Goal: Information Seeking & Learning: Check status

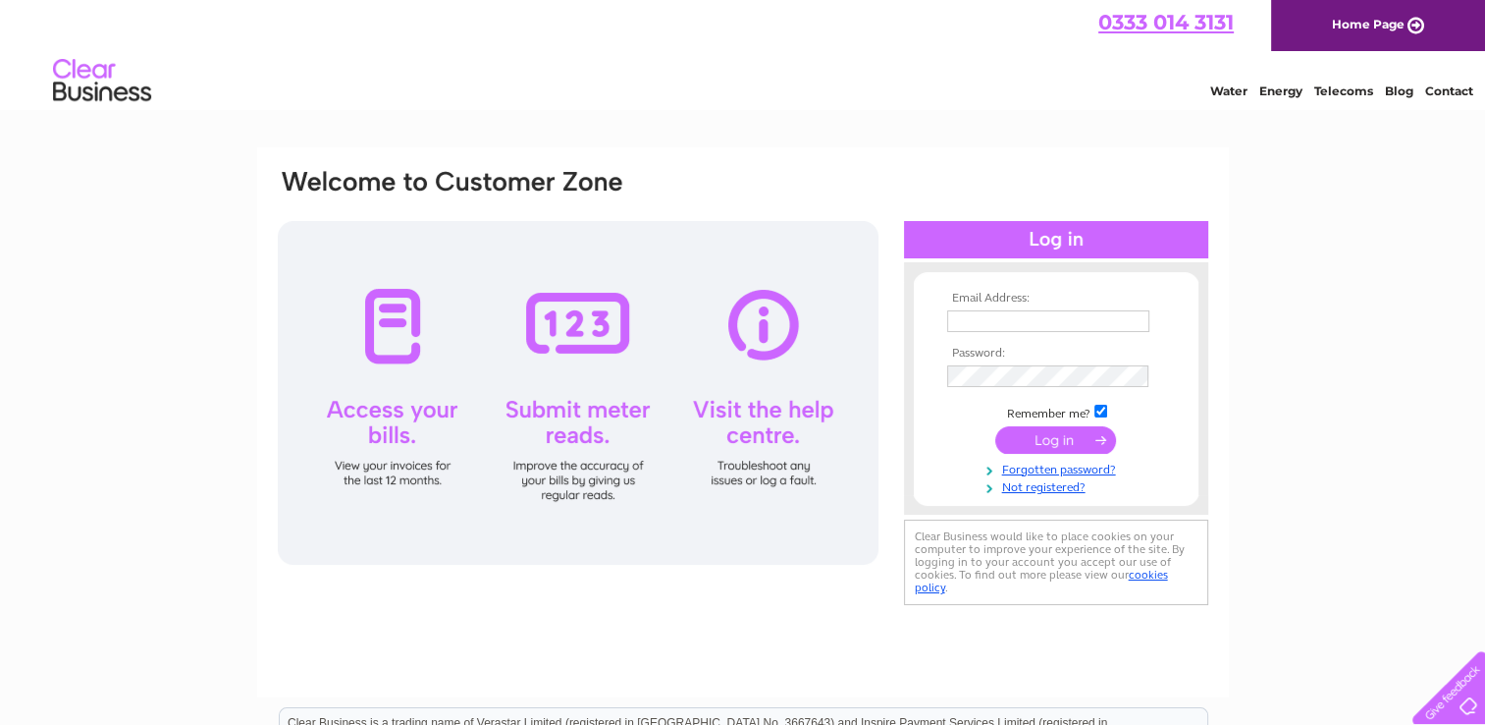
type input "morleyvehiclerepairsLTD@hotmail.com"
click at [1051, 431] on input "submit" at bounding box center [1055, 439] width 121 height 27
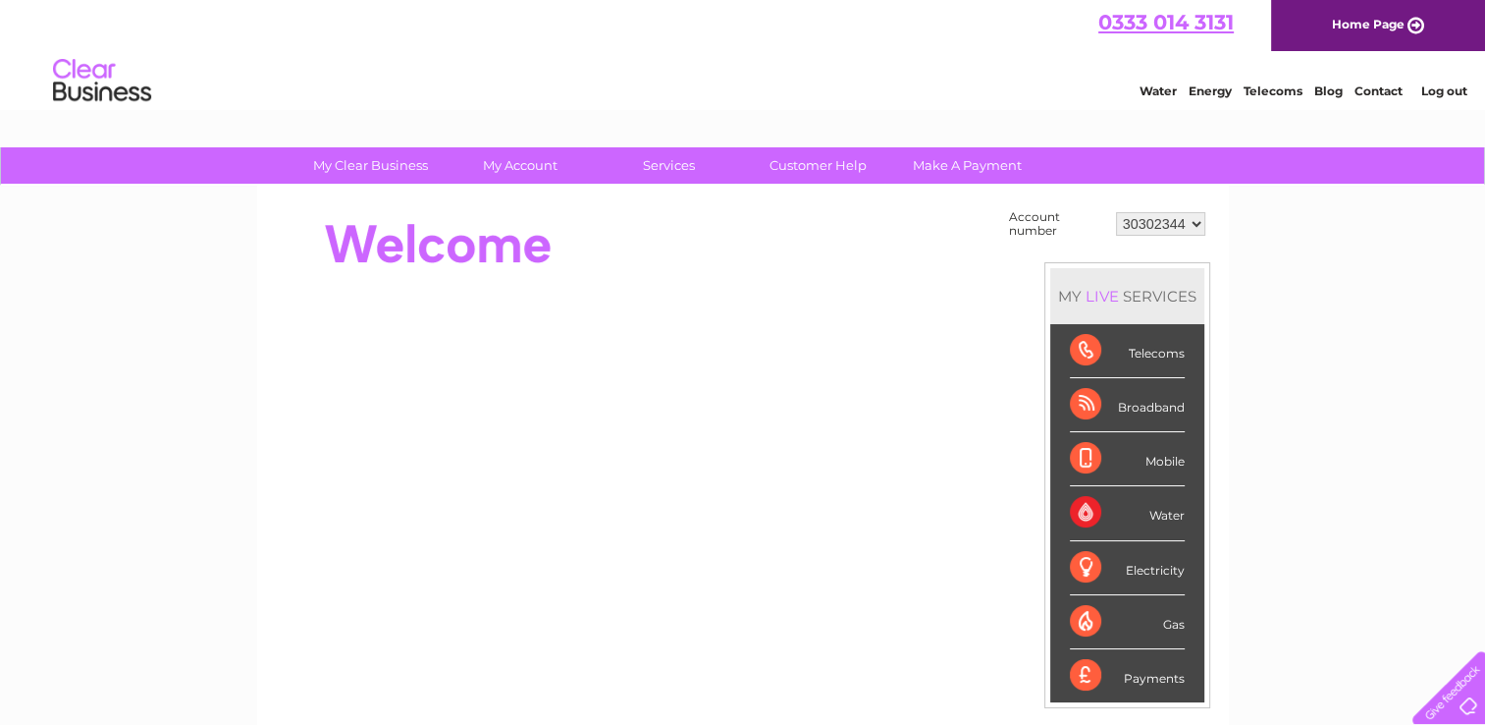
click at [1092, 670] on div "Payments" at bounding box center [1127, 675] width 115 height 53
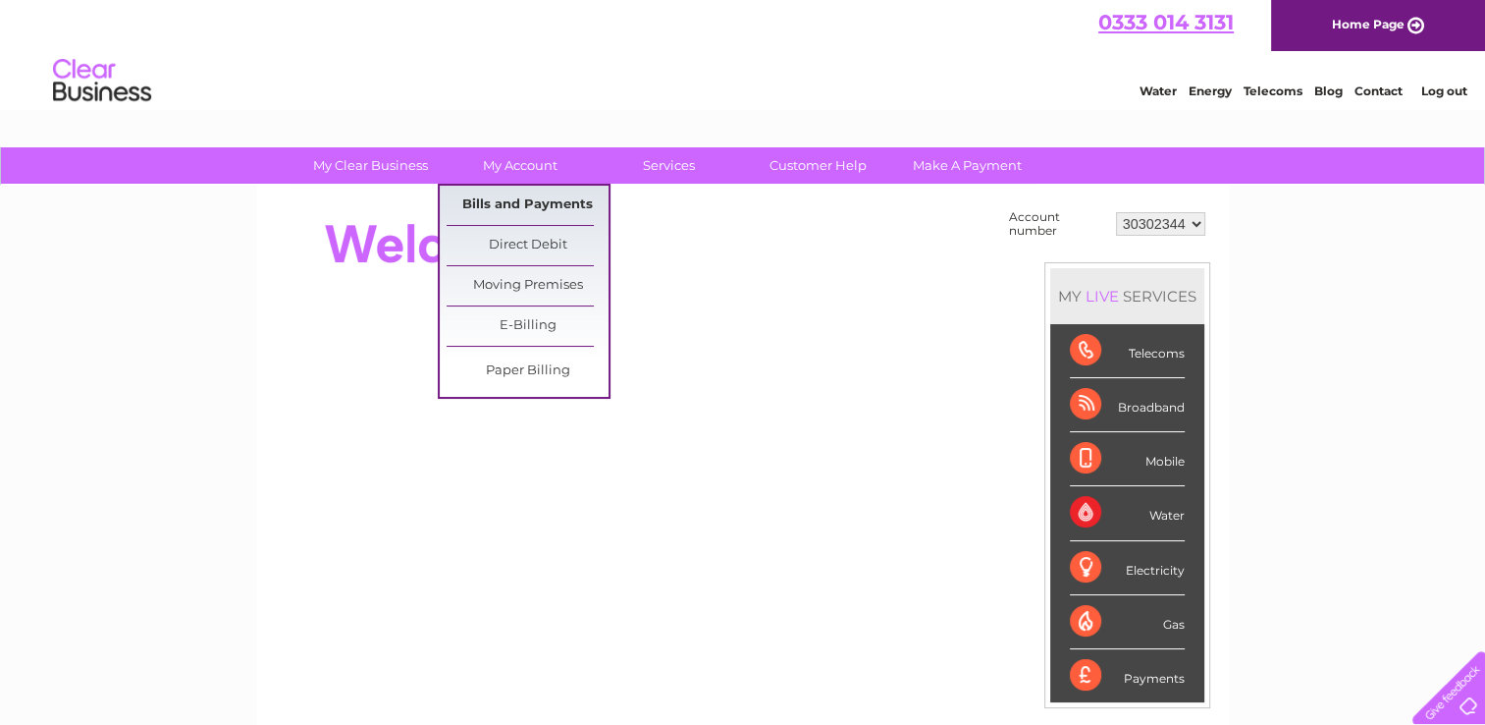
click at [518, 199] on link "Bills and Payments" at bounding box center [528, 205] width 162 height 39
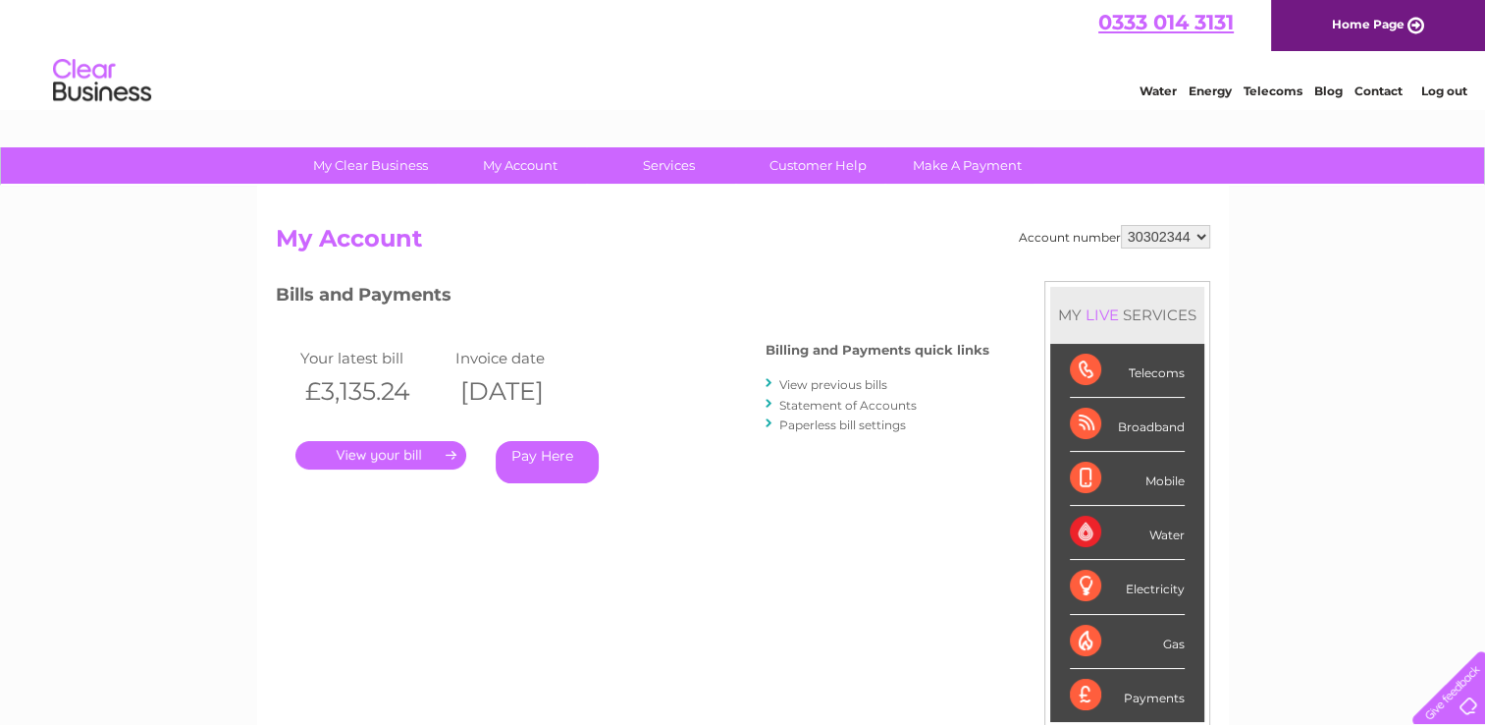
click at [405, 446] on link "." at bounding box center [381, 455] width 171 height 28
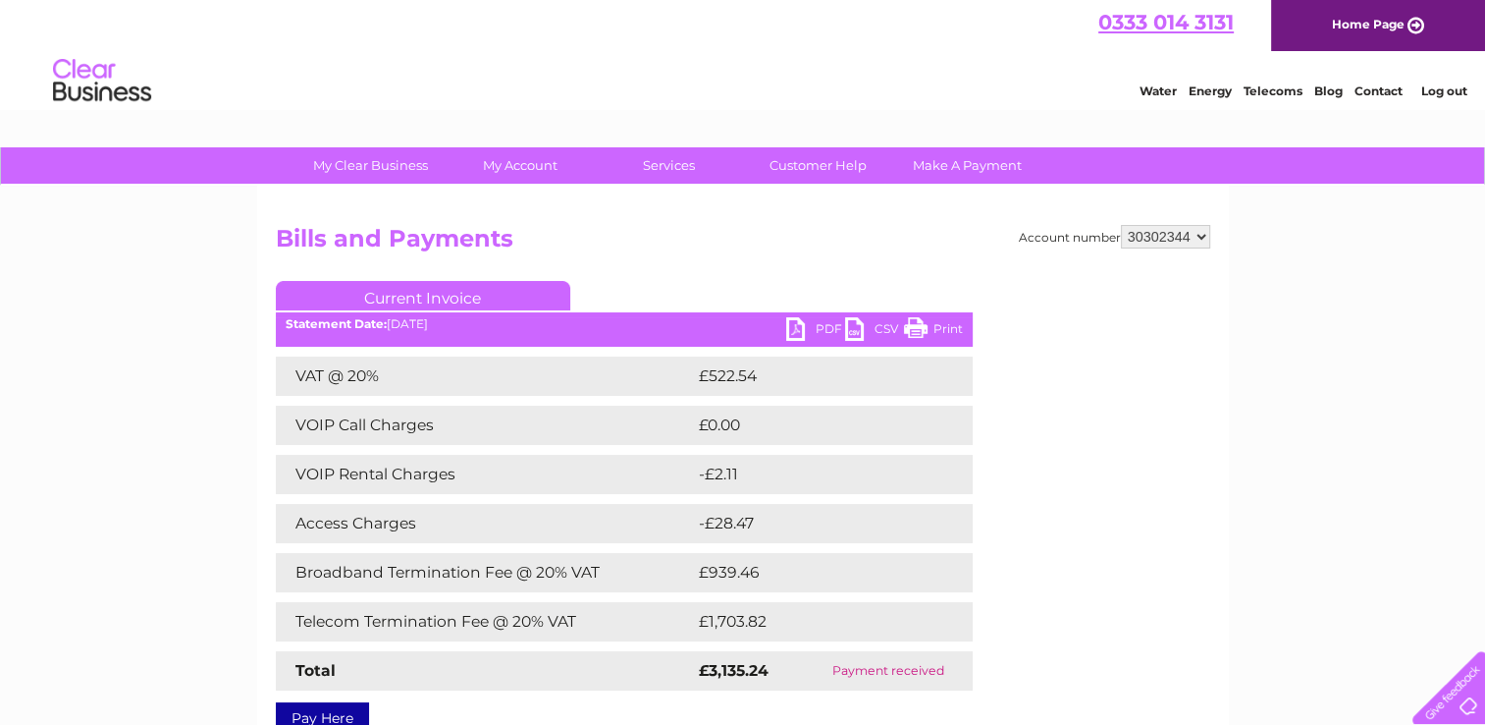
click at [439, 289] on link "Current Invoice" at bounding box center [423, 295] width 295 height 29
click at [554, 214] on div "Account number 30302344 Bills and Payments Current Invoice PDF CSV Print VAT @ …" at bounding box center [743, 466] width 972 height 561
drag, startPoint x: 554, startPoint y: 214, endPoint x: 814, endPoint y: 222, distance: 260.3
click at [814, 222] on div "Account number 30302344 Bills and Payments Current Invoice PDF CSV Print VAT @ …" at bounding box center [743, 466] width 972 height 561
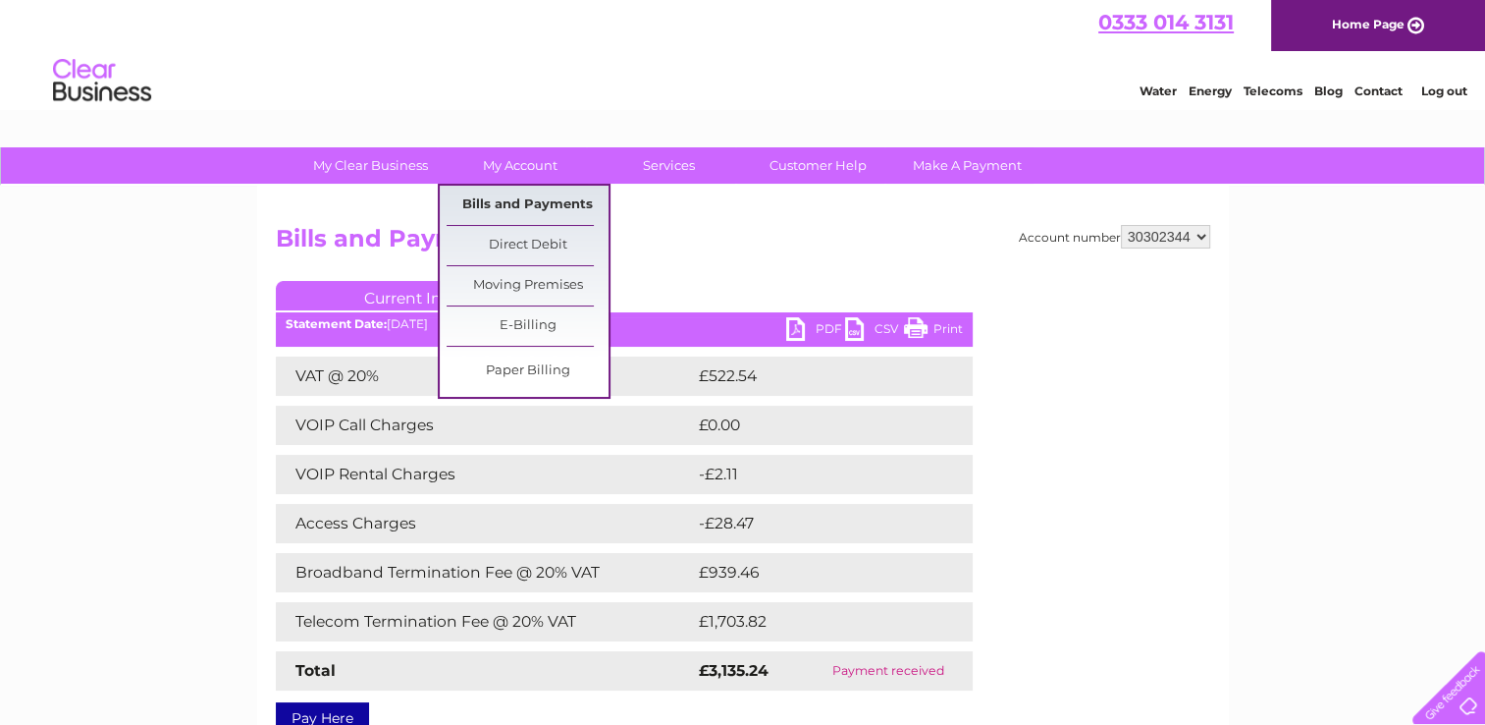
click at [549, 197] on link "Bills and Payments" at bounding box center [528, 205] width 162 height 39
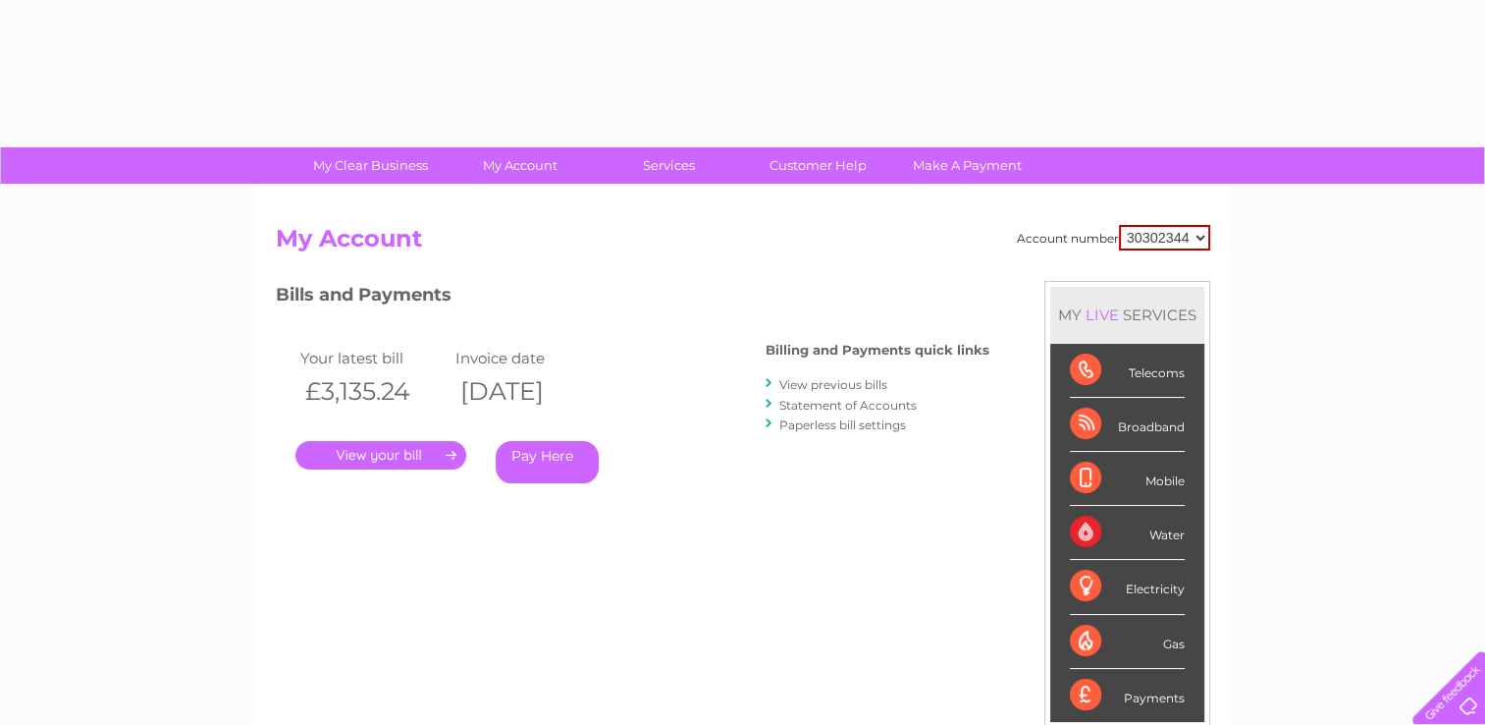
click at [1181, 229] on select "30302344" at bounding box center [1164, 238] width 91 height 26
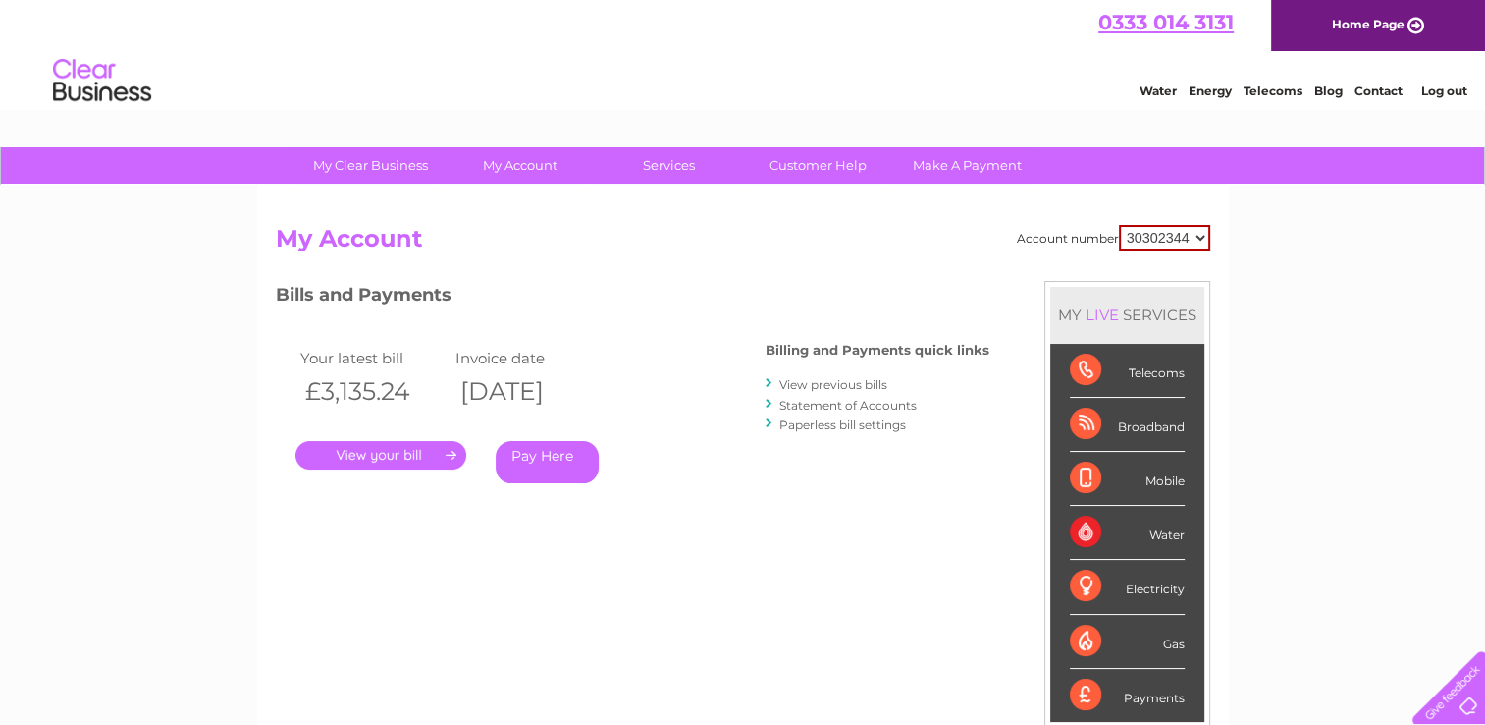
click at [865, 247] on h2 "My Account" at bounding box center [743, 243] width 935 height 37
click at [520, 362] on td "Invoice date" at bounding box center [529, 358] width 156 height 27
click at [397, 454] on link "." at bounding box center [381, 455] width 171 height 28
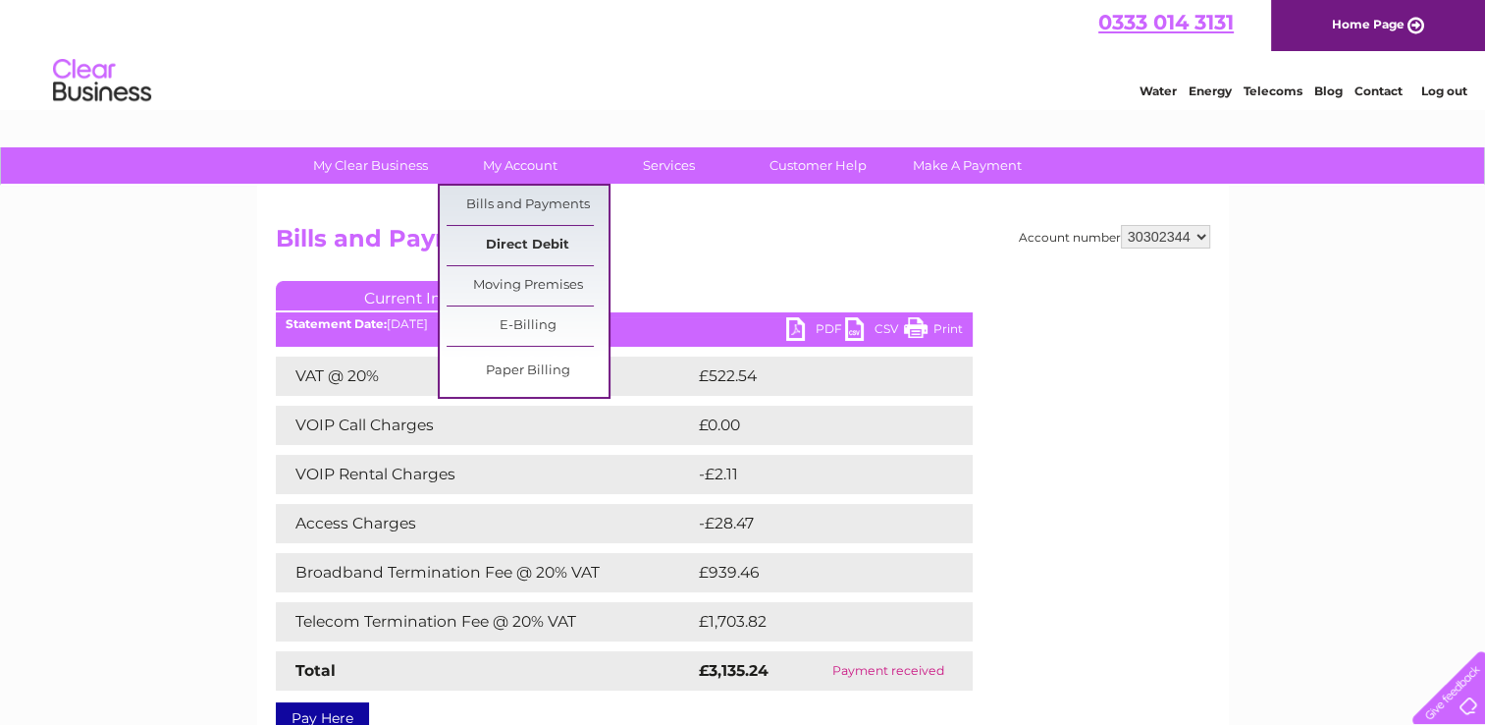
click at [533, 244] on link "Direct Debit" at bounding box center [528, 245] width 162 height 39
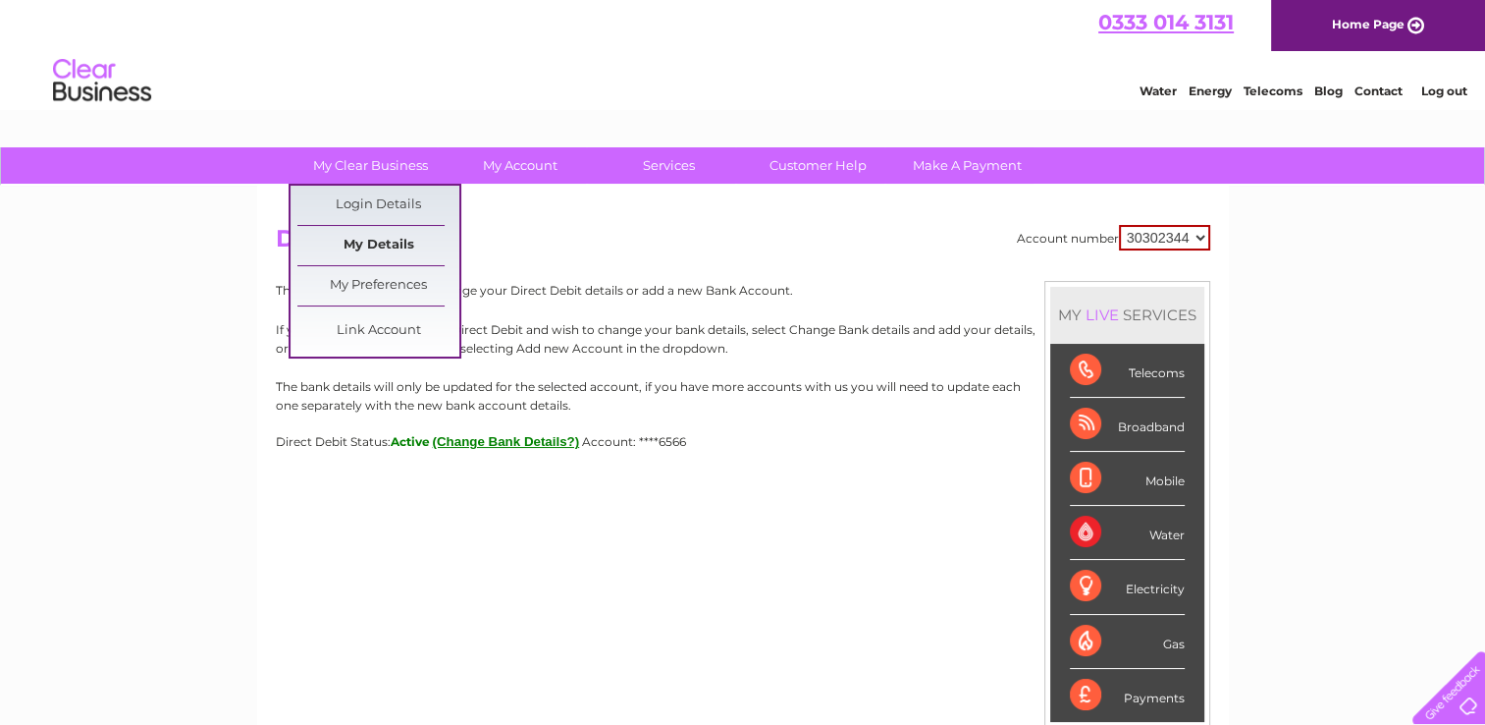
click at [394, 245] on link "My Details" at bounding box center [378, 245] width 162 height 39
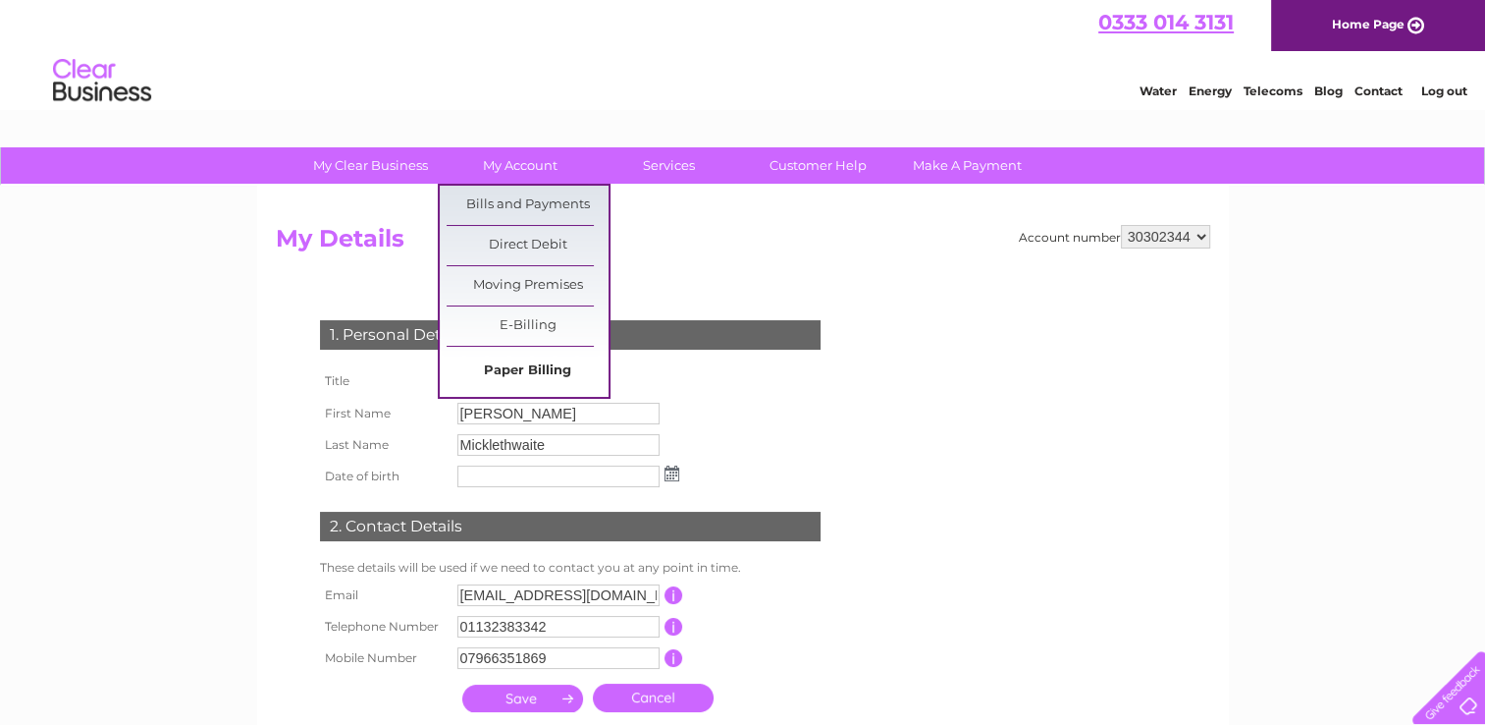
click at [489, 369] on link "Paper Billing" at bounding box center [528, 370] width 162 height 39
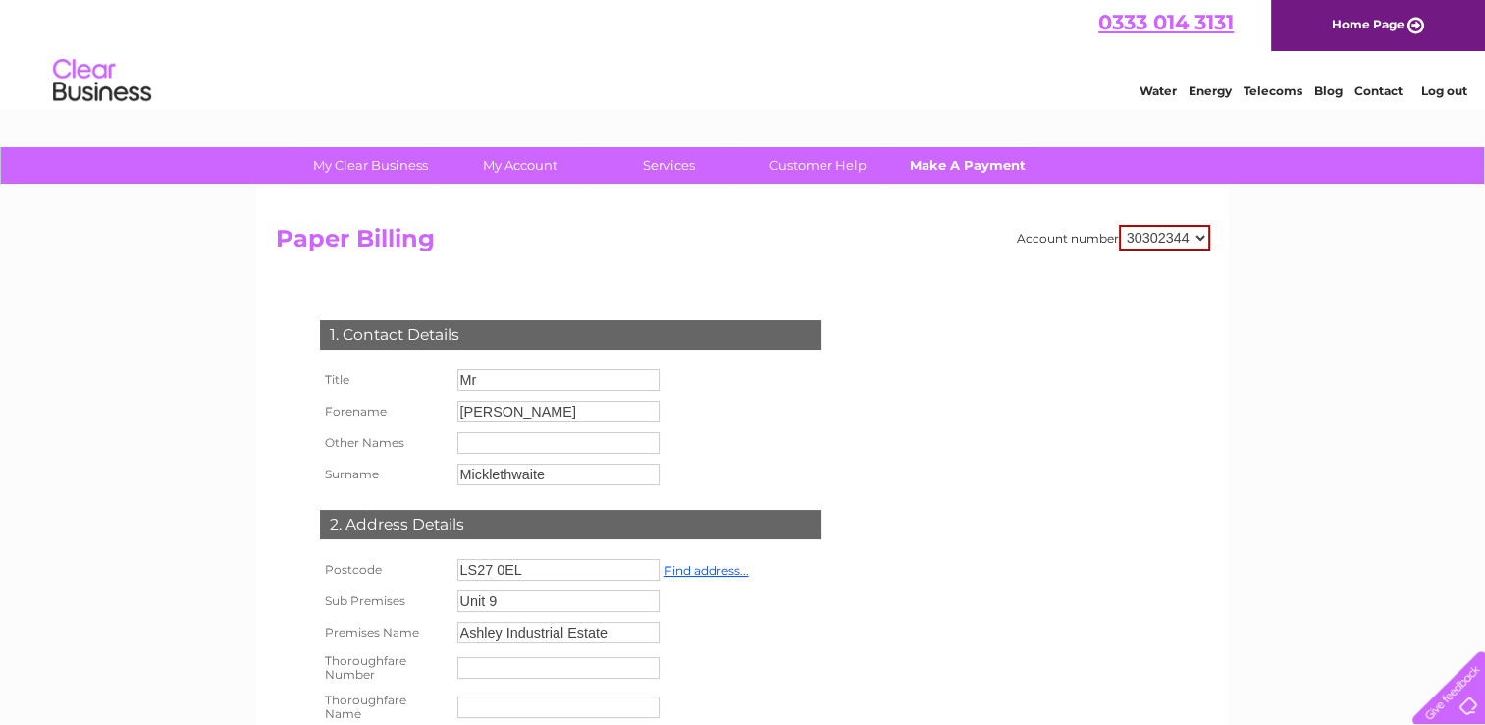
click at [992, 167] on link "Make A Payment" at bounding box center [968, 165] width 162 height 36
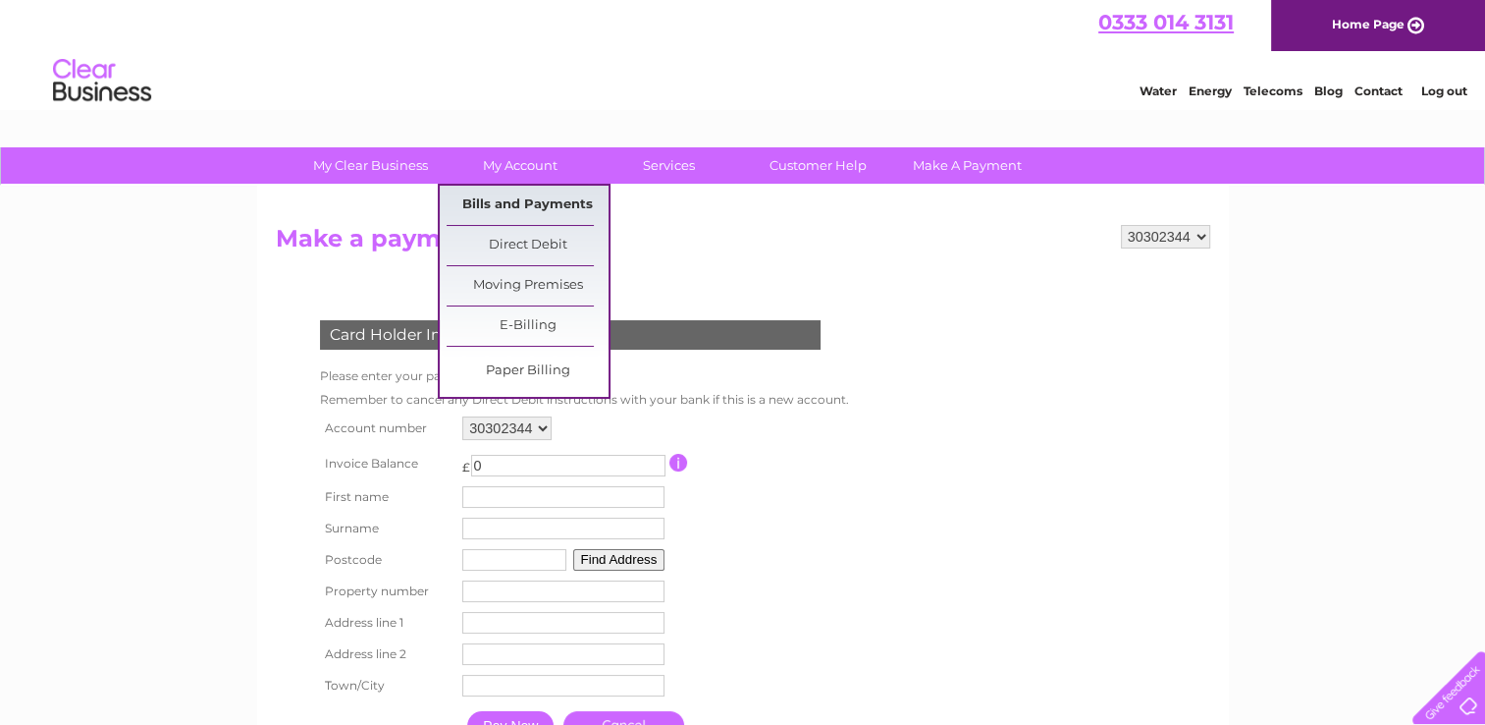
click at [523, 208] on link "Bills and Payments" at bounding box center [528, 205] width 162 height 39
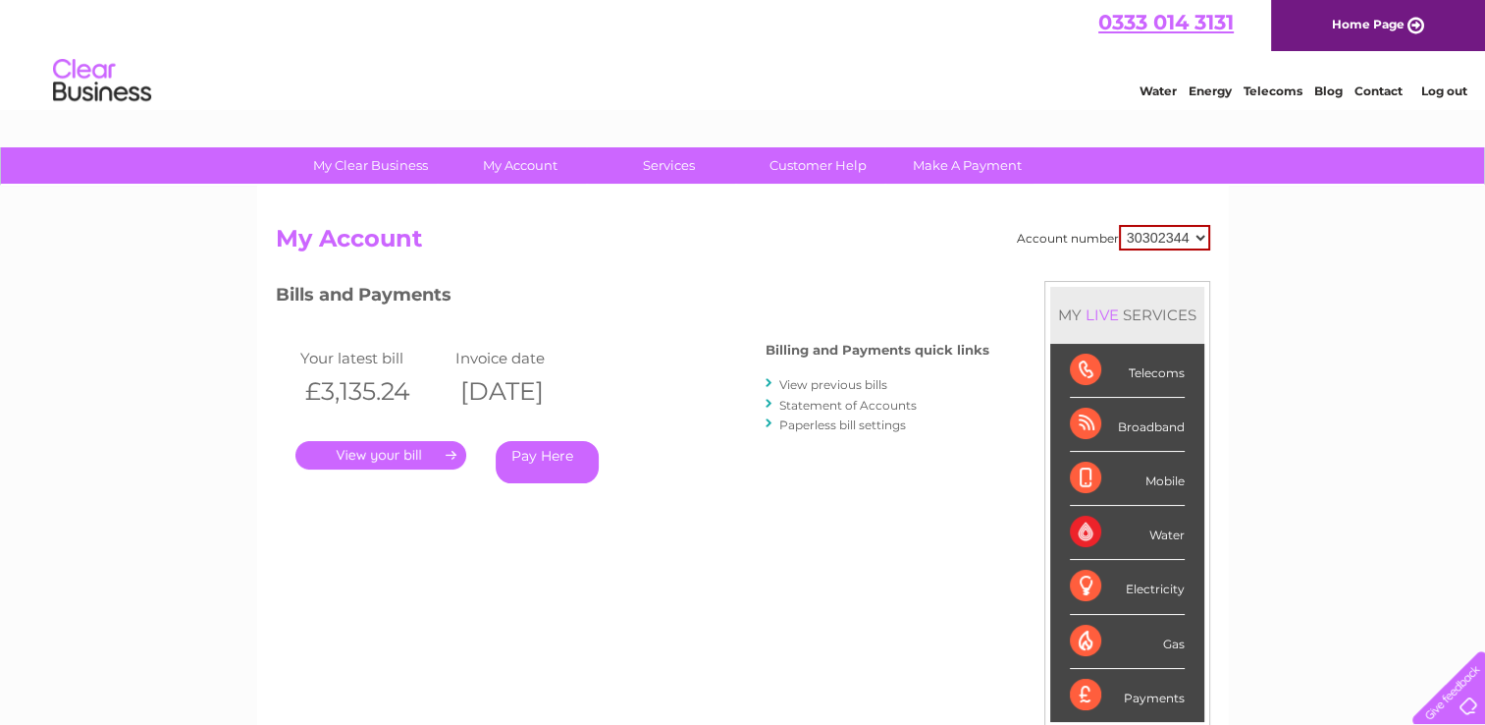
click at [833, 387] on link "View previous bills" at bounding box center [833, 384] width 108 height 15
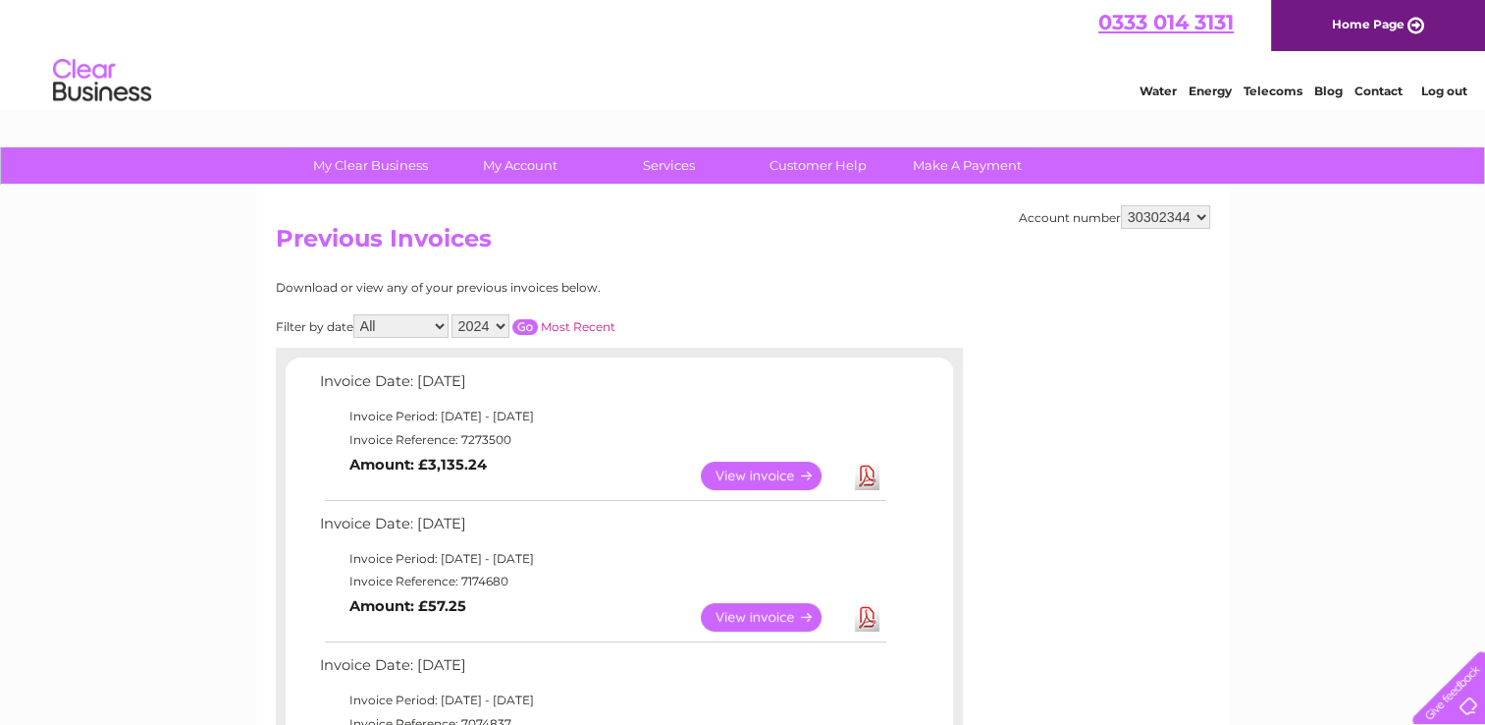
click at [503, 329] on select "2024" at bounding box center [481, 326] width 58 height 24
click at [442, 323] on select "All August September October November December" at bounding box center [400, 326] width 95 height 24
click at [495, 323] on select "2024" at bounding box center [481, 326] width 58 height 24
